Goal: Task Accomplishment & Management: Manage account settings

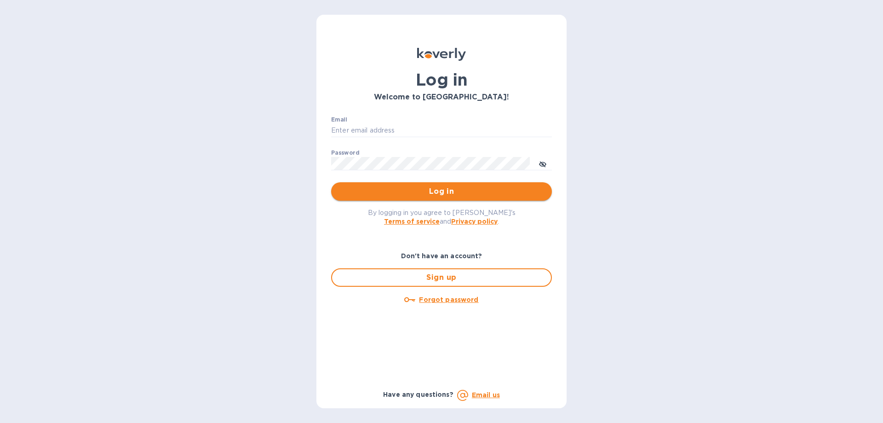
type input "[EMAIL_ADDRESS][DOMAIN_NAME]"
click at [412, 188] on span "Log in" at bounding box center [441, 191] width 206 height 11
